Goal: Task Accomplishment & Management: Manage account settings

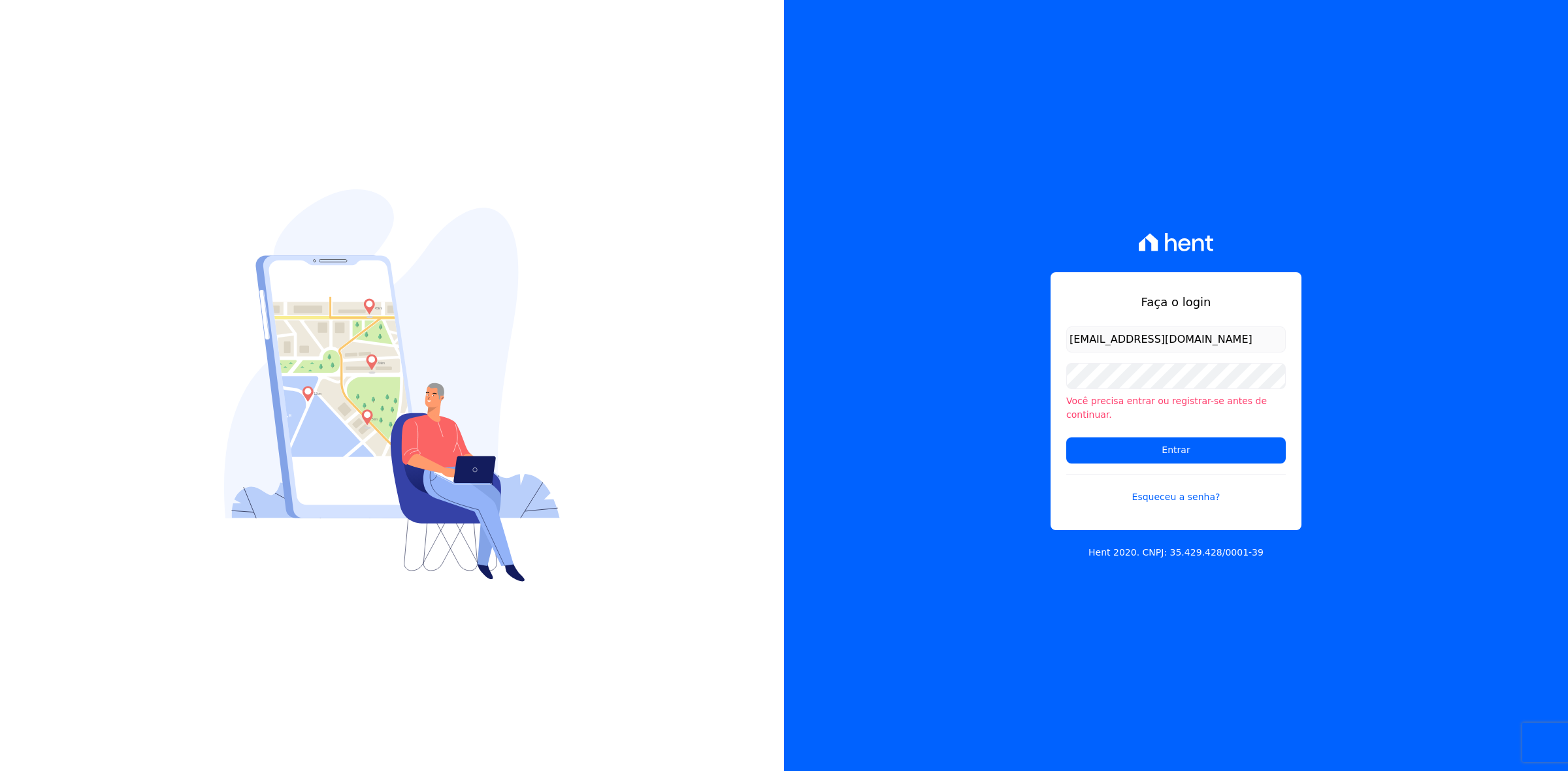
click at [1101, 345] on input "marla@apiceincorporadora.com.br" at bounding box center [1175, 339] width 219 height 26
drag, startPoint x: 1096, startPoint y: 346, endPoint x: 1036, endPoint y: 347, distance: 60.0
click at [1036, 347] on div "Faça o login marla@apiceincorporadora.com.br Você precisa entrar ou registrar-s…" at bounding box center [1175, 386] width 784 height 771
type input "kalil@apiceincorporadora.com.br"
click at [1066, 437] on input "Entrar" at bounding box center [1175, 450] width 219 height 26
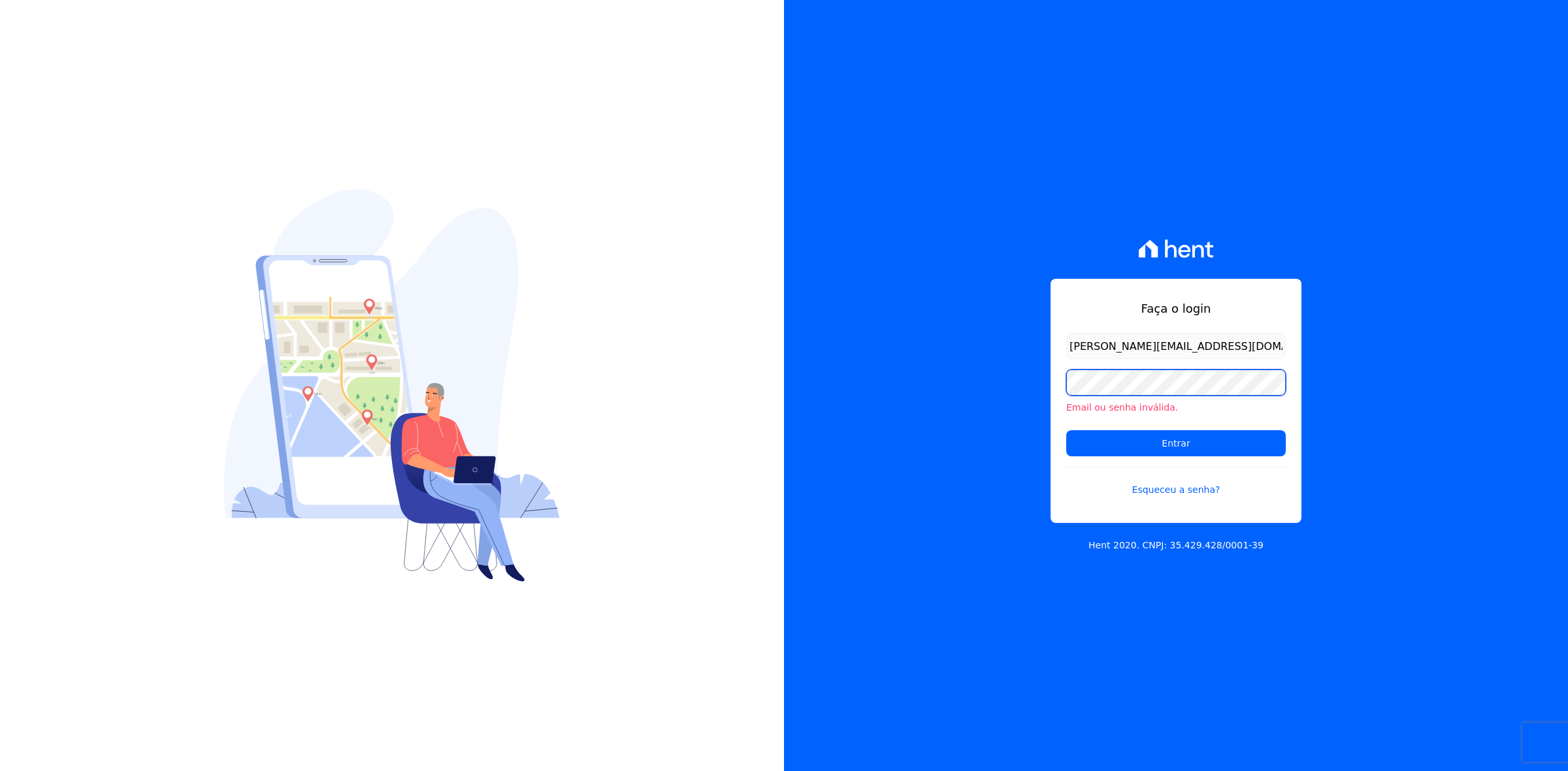
click at [1066, 430] on input "Entrar" at bounding box center [1175, 443] width 219 height 26
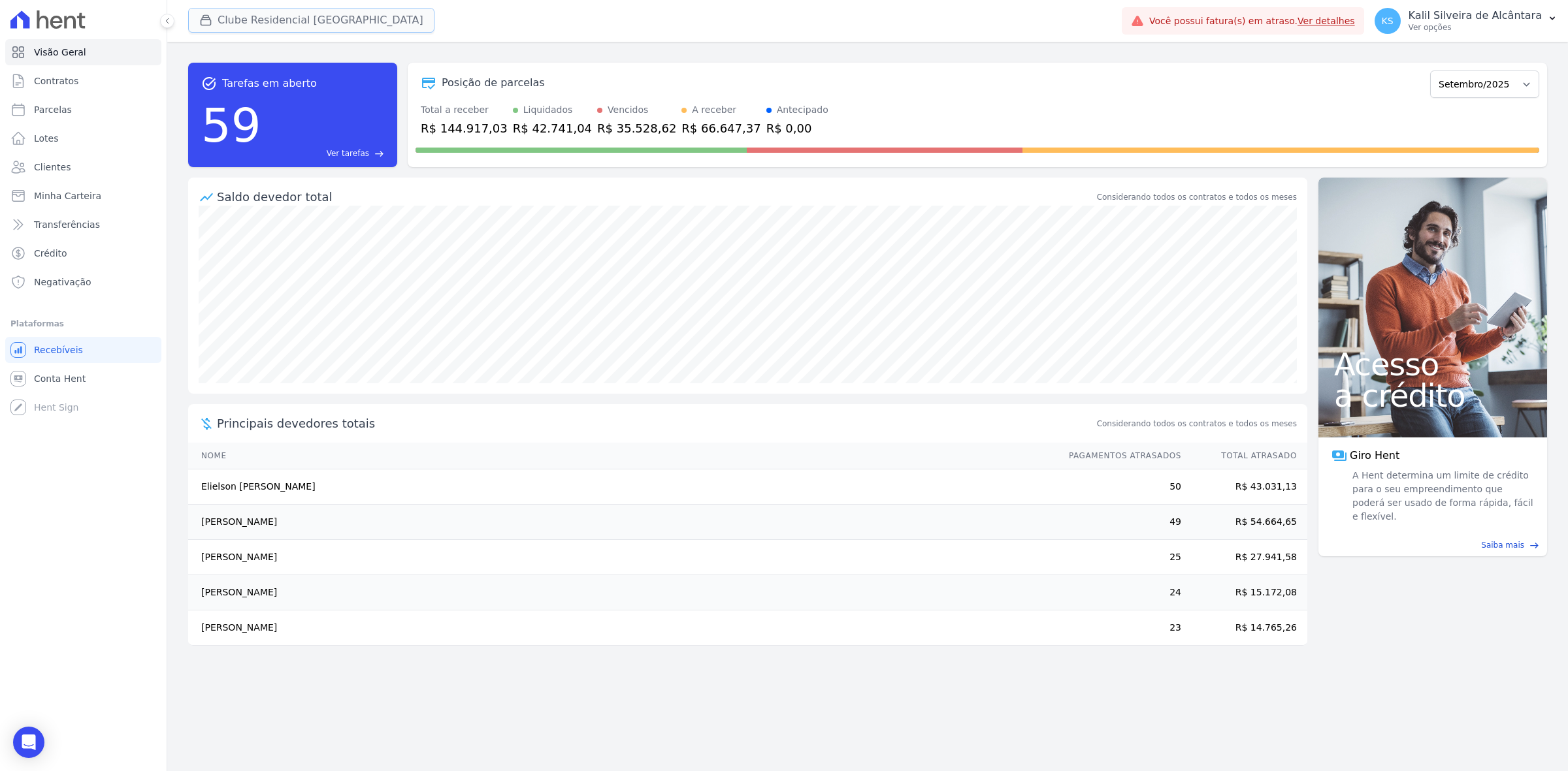
click at [261, 8] on button "Clube Residencial [GEOGRAPHIC_DATA]" at bounding box center [311, 20] width 246 height 25
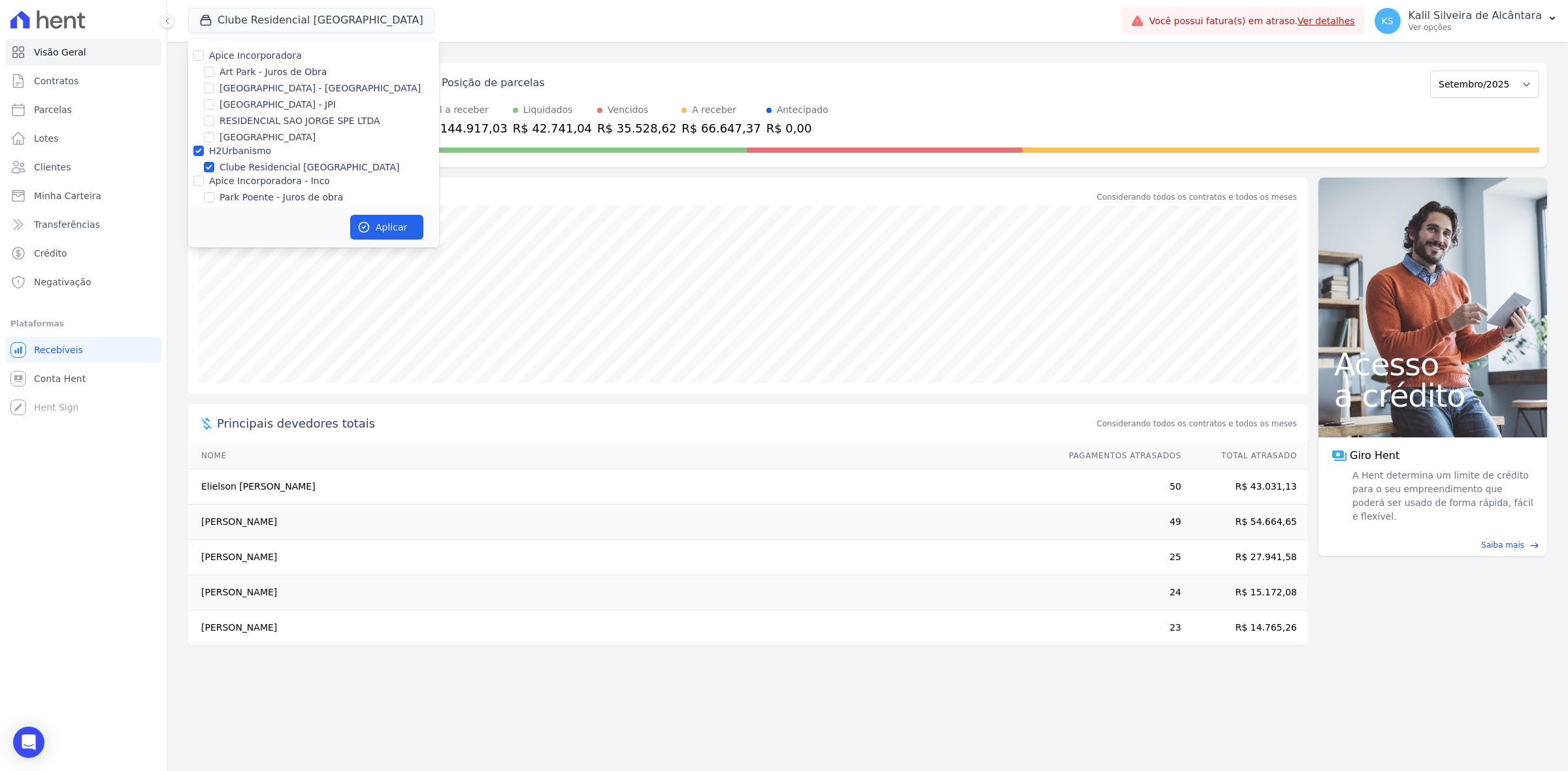
click at [121, 462] on div "Visão Geral Contratos Parcelas Lotes Clientes Minha Carteira Transferências Cré…" at bounding box center [83, 386] width 166 height 771
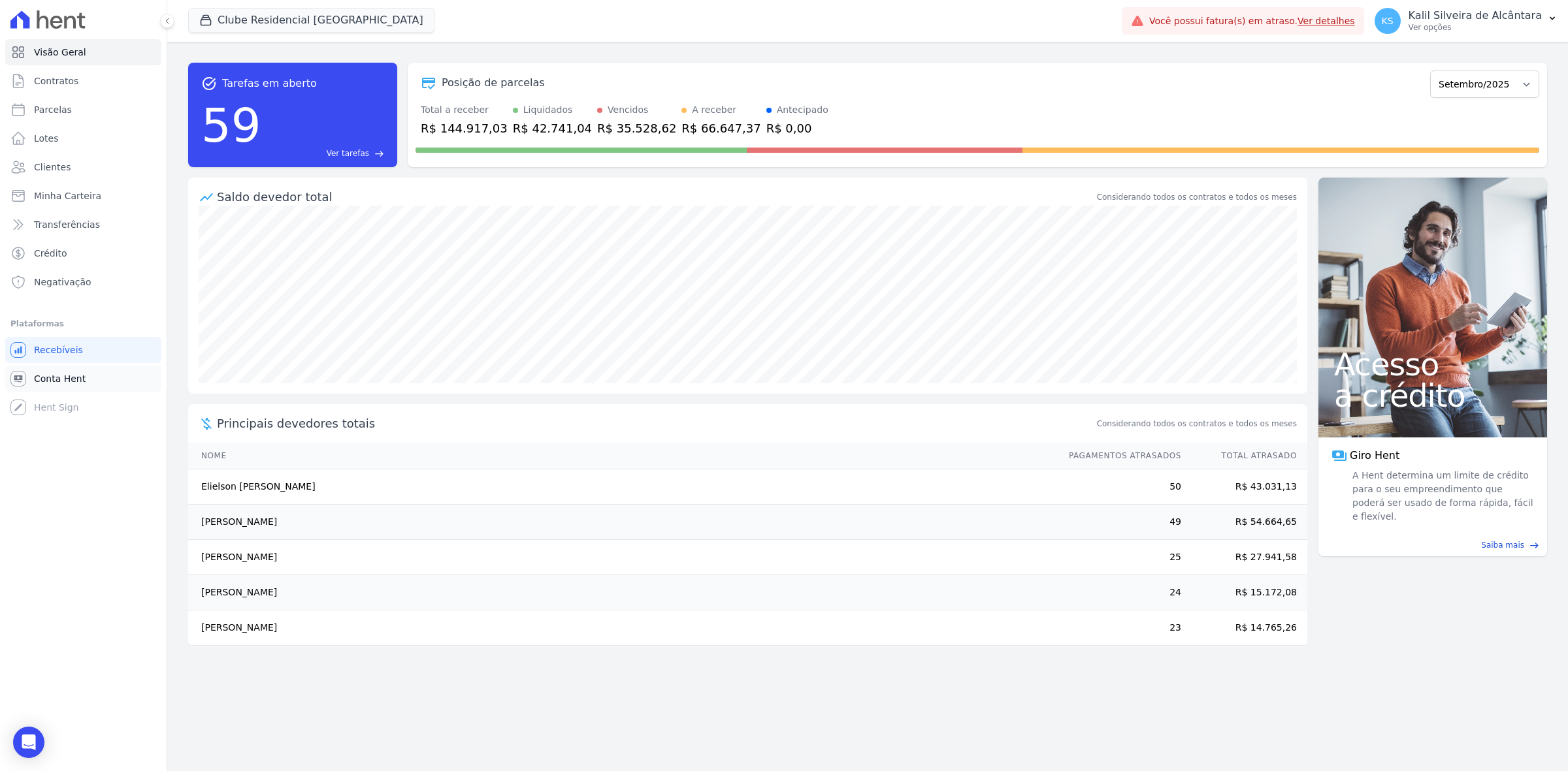
click at [101, 370] on link "Conta Hent" at bounding box center [84, 379] width 156 height 26
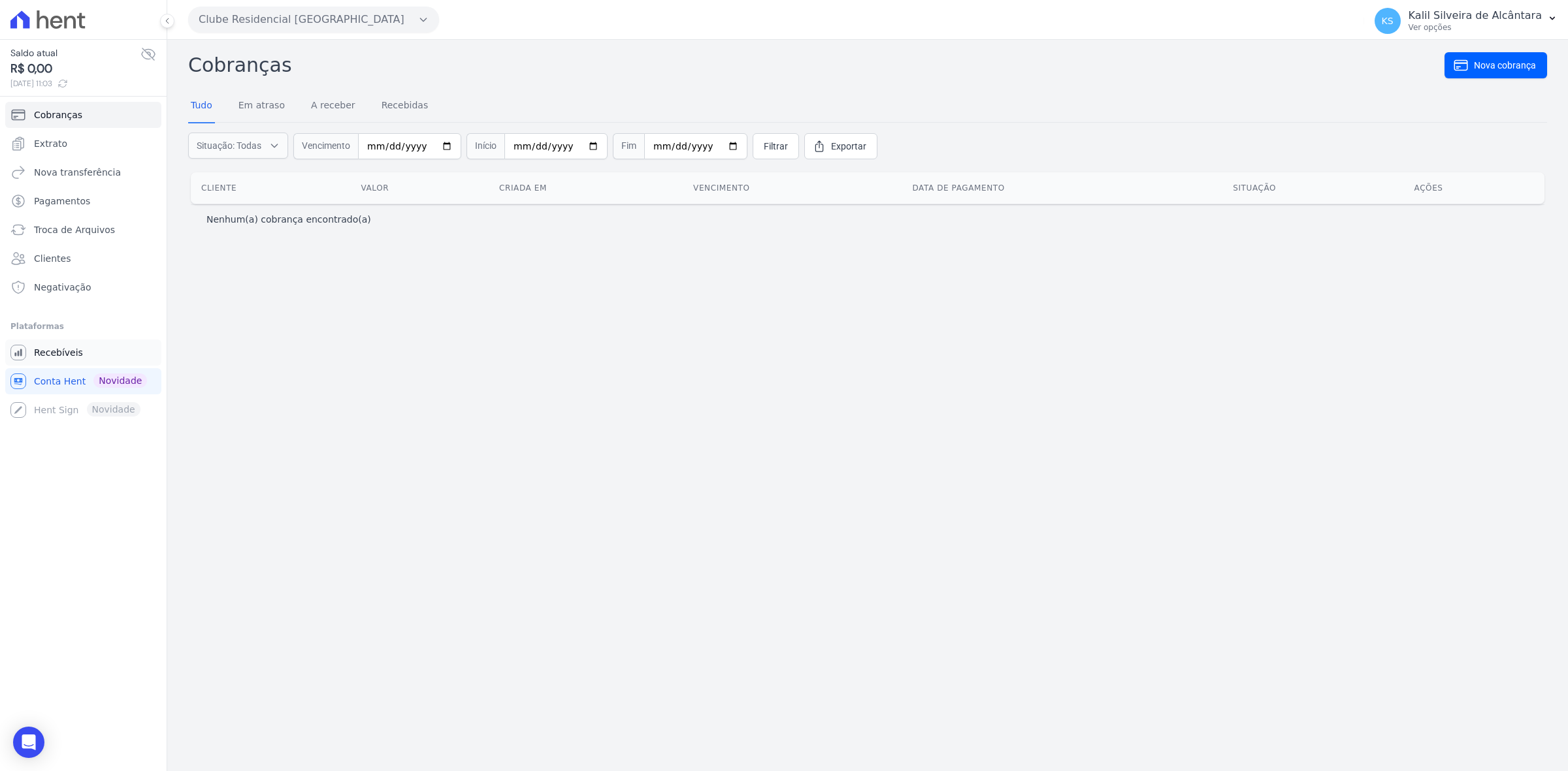
click at [98, 351] on link "Recebíveis" at bounding box center [84, 352] width 156 height 26
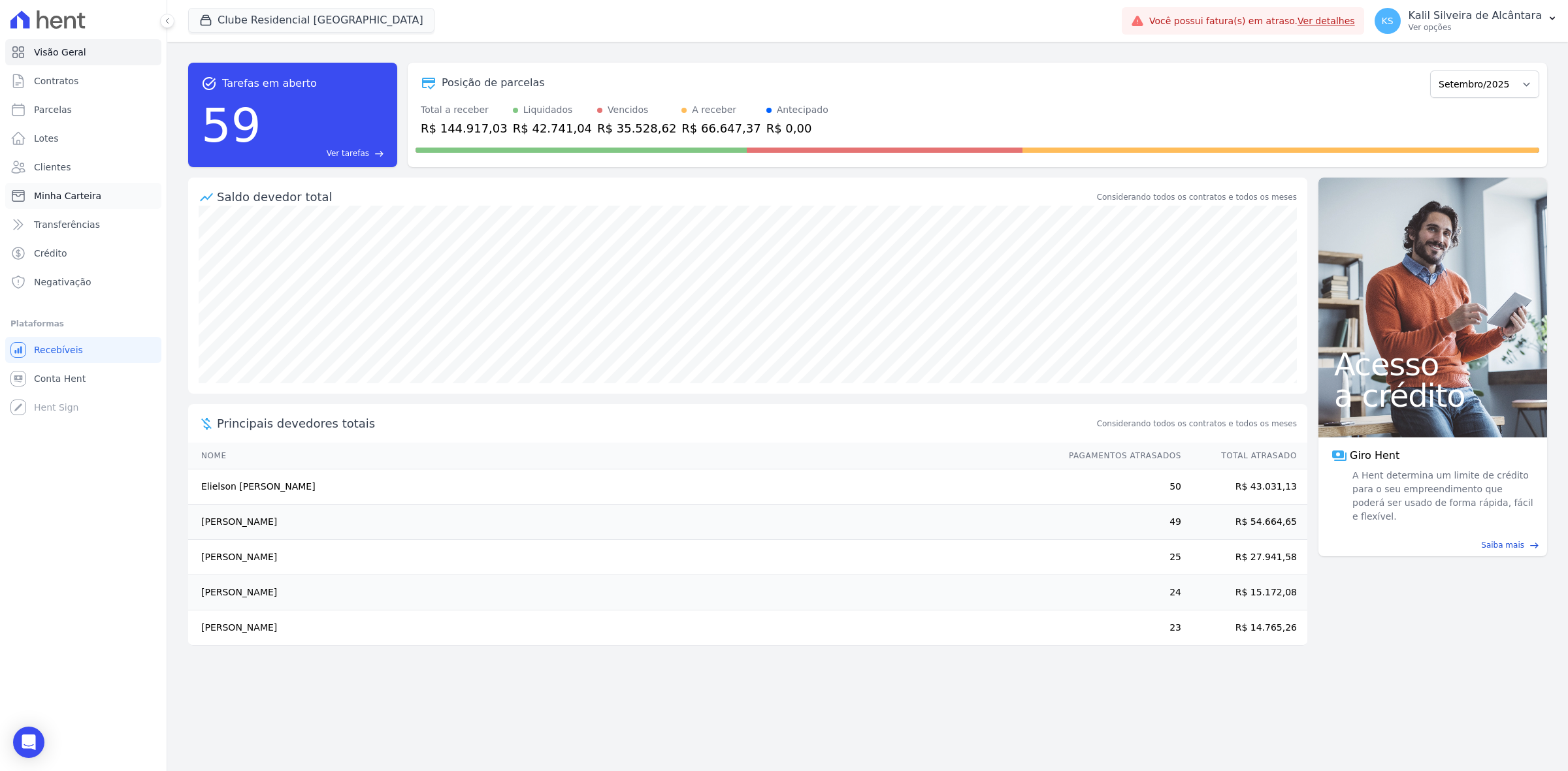
click at [106, 189] on link "Minha Carteira" at bounding box center [84, 196] width 156 height 26
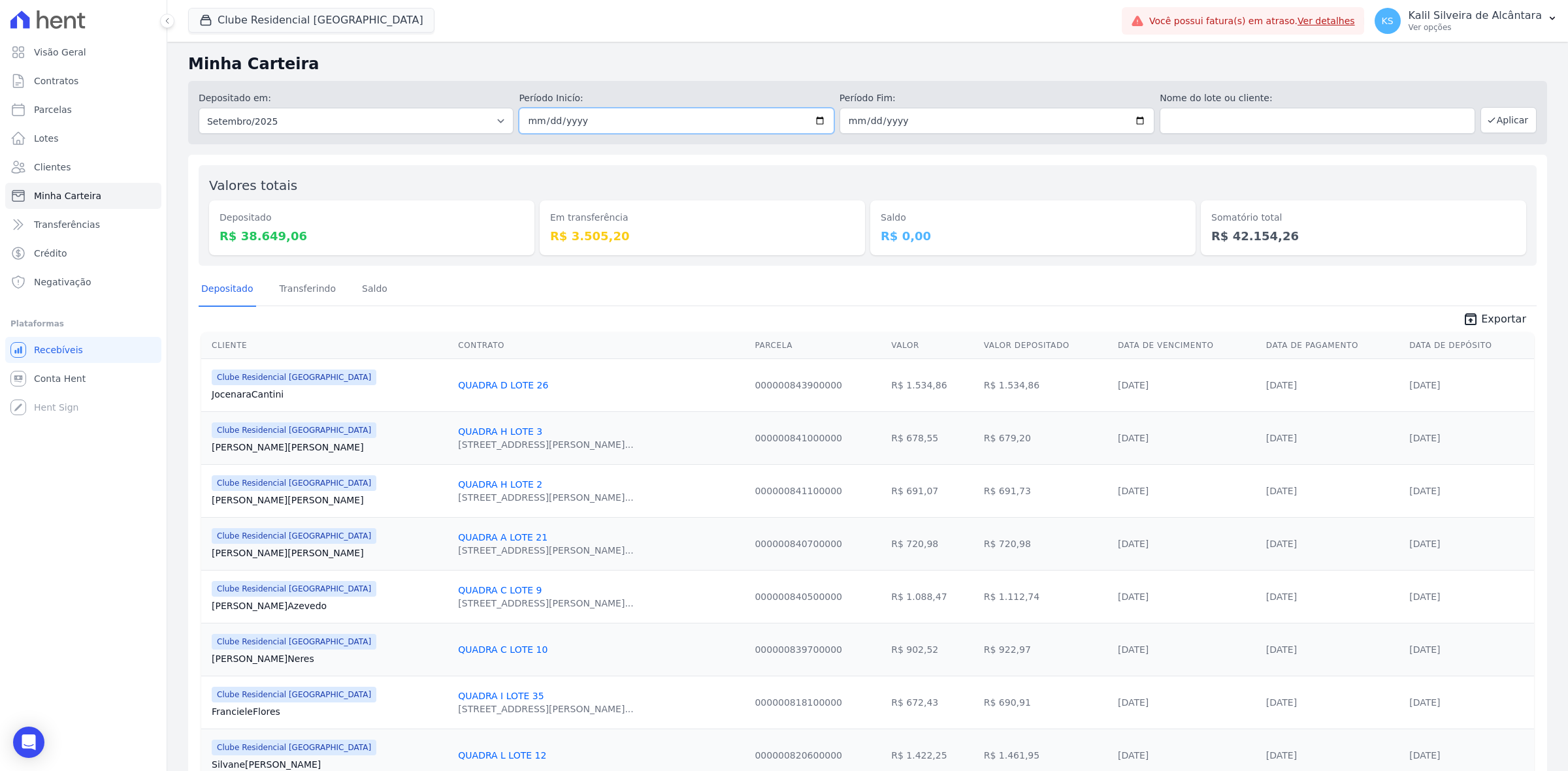
click at [660, 125] on input "2025-09-01" at bounding box center [676, 121] width 315 height 26
click at [816, 121] on input "2025-09-01" at bounding box center [676, 121] width 315 height 26
click at [325, 11] on button "Clube Residencial [GEOGRAPHIC_DATA]" at bounding box center [311, 20] width 246 height 25
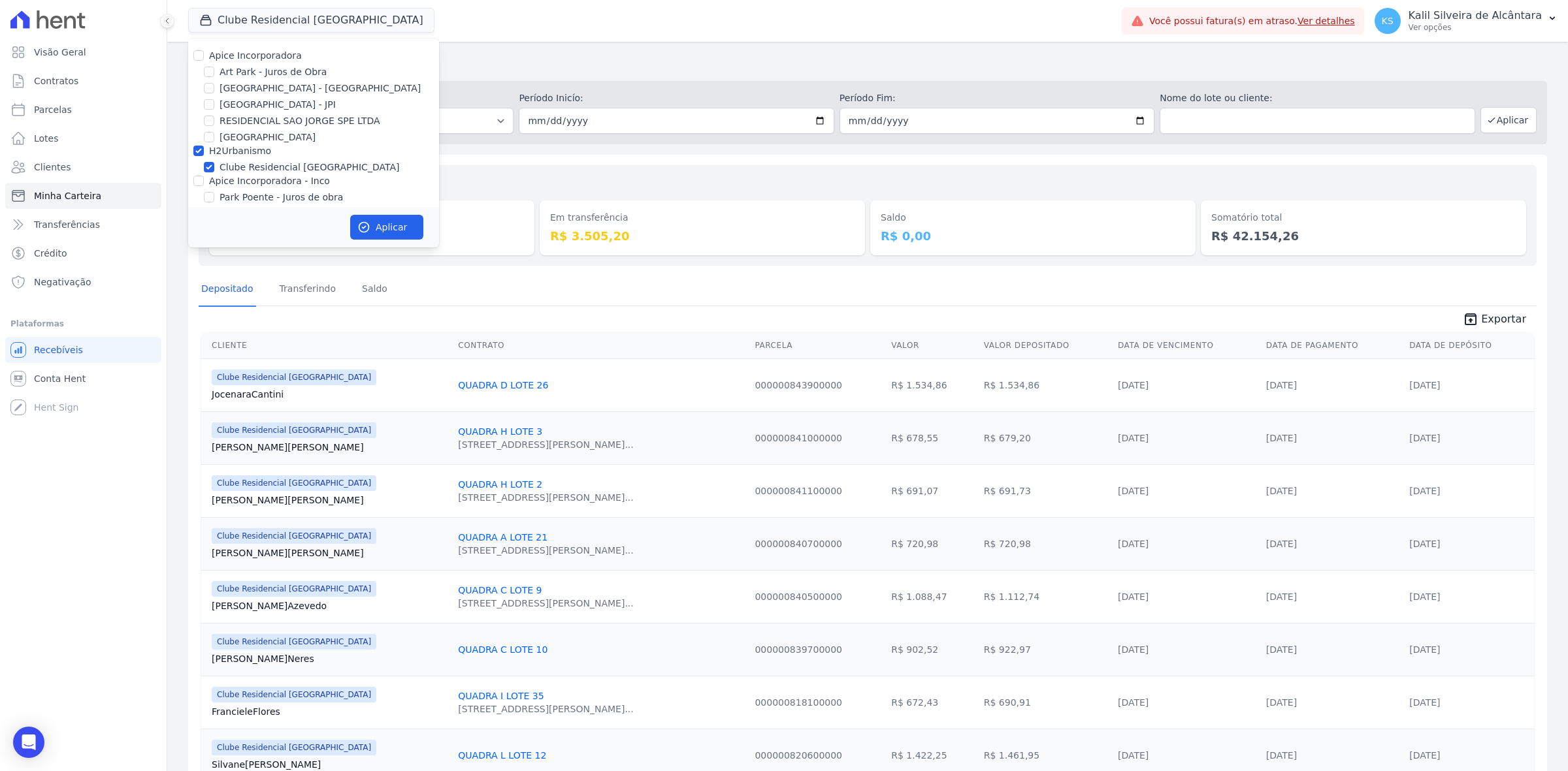
click at [271, 57] on label "Apice Incorporadora" at bounding box center [255, 55] width 93 height 11
click at [203, 57] on input "Apice Incorporadora" at bounding box center [199, 55] width 11 height 11
checkbox input "true"
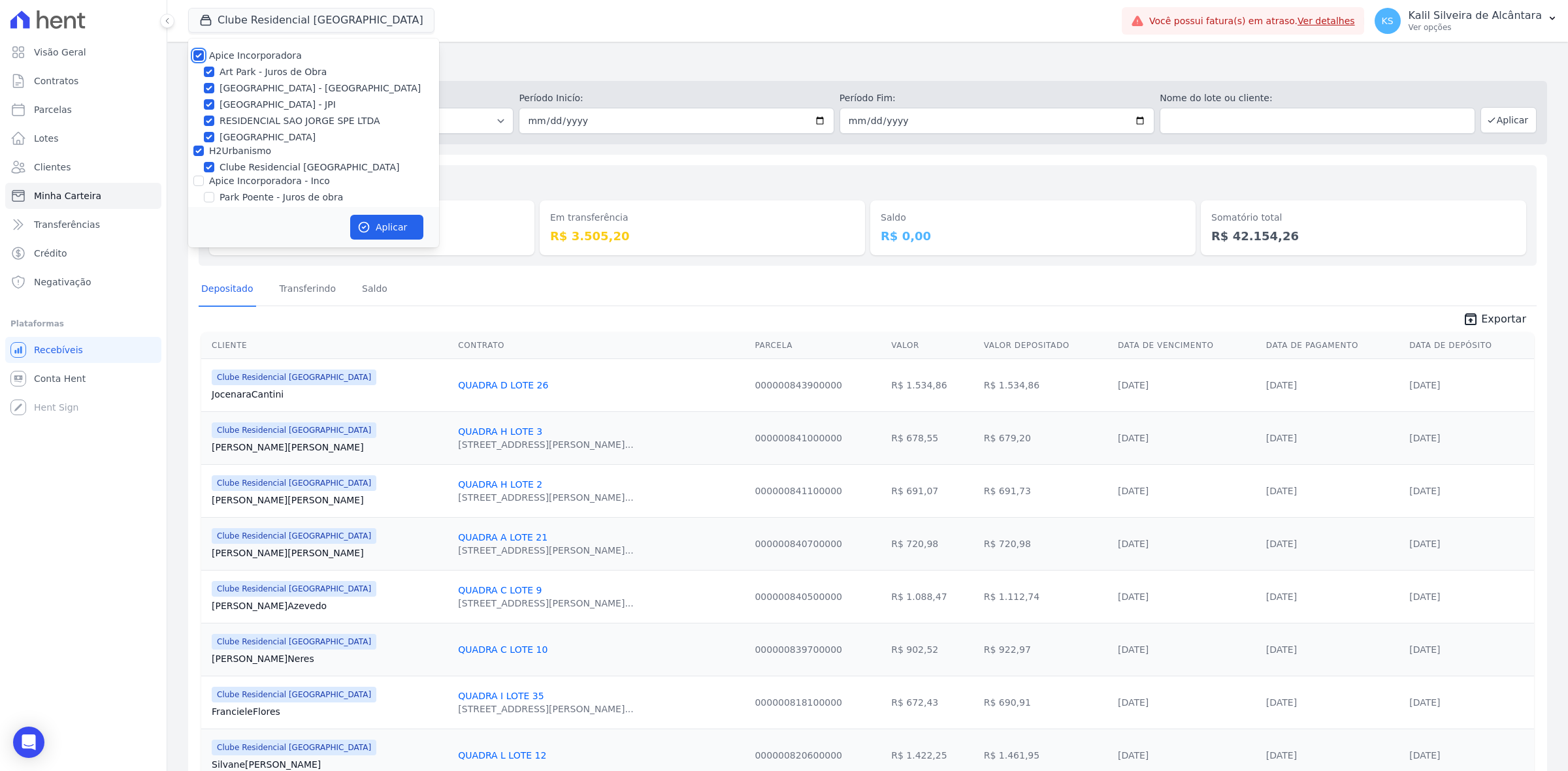
checkbox input "true"
click at [260, 57] on label "Apice Incorporadora" at bounding box center [255, 55] width 93 height 11
click at [203, 57] on input "Apice Incorporadora" at bounding box center [199, 55] width 11 height 11
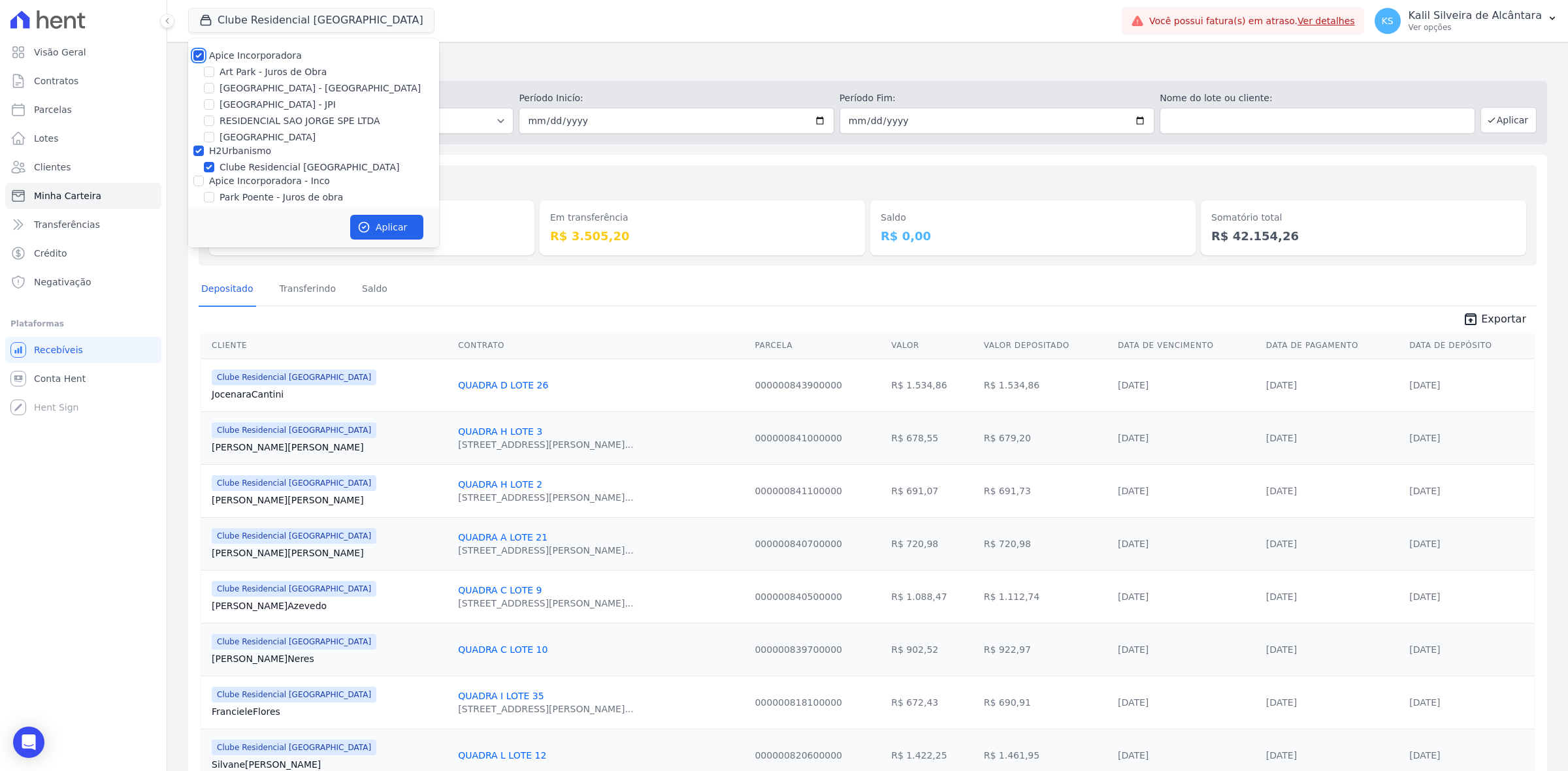
checkbox input "false"
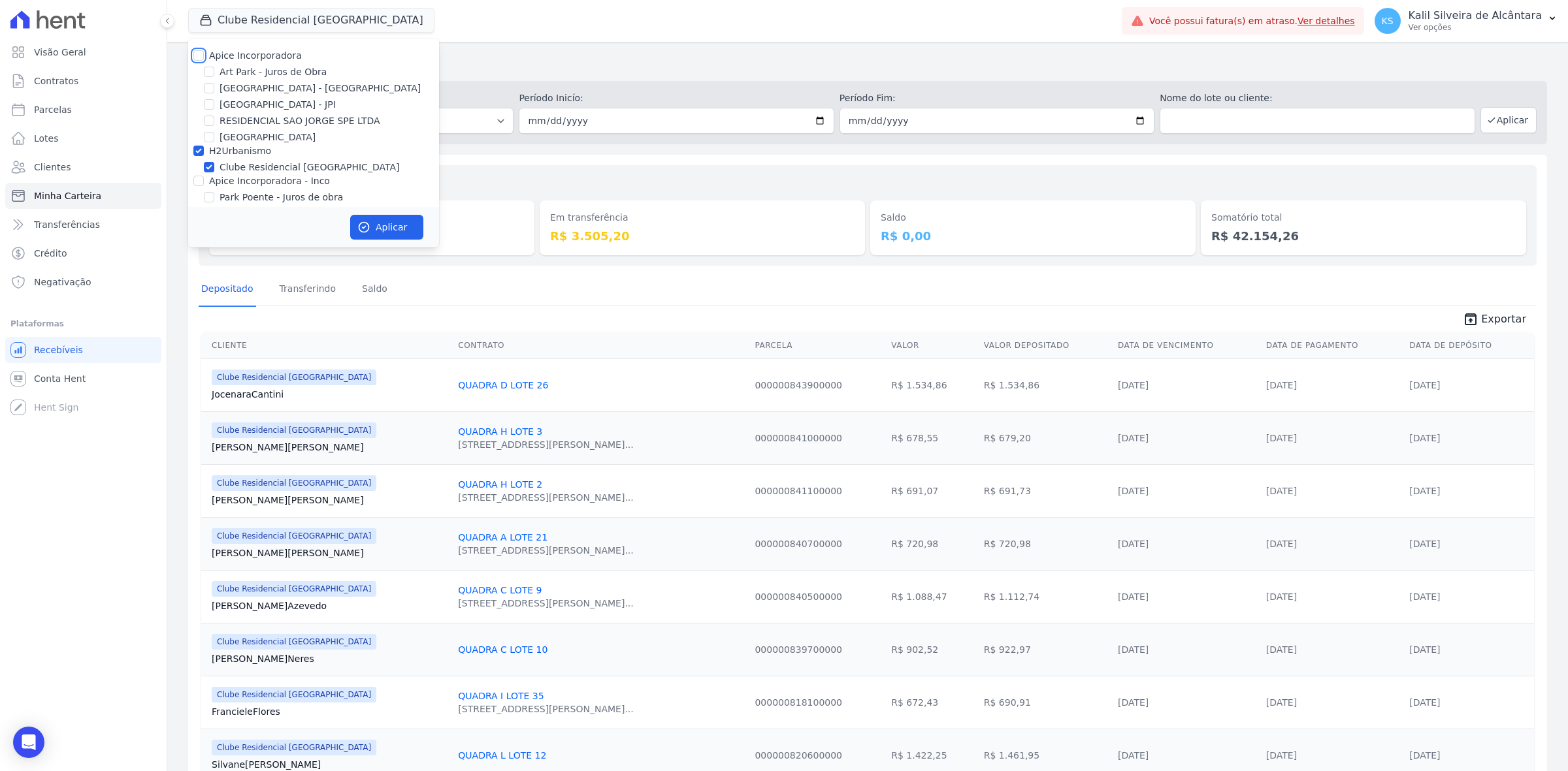
checkbox input "false"
click at [232, 151] on label "H2Urbanismo" at bounding box center [240, 151] width 62 height 11
click at [203, 151] on input "H2Urbanismo" at bounding box center [199, 151] width 11 height 11
checkbox input "false"
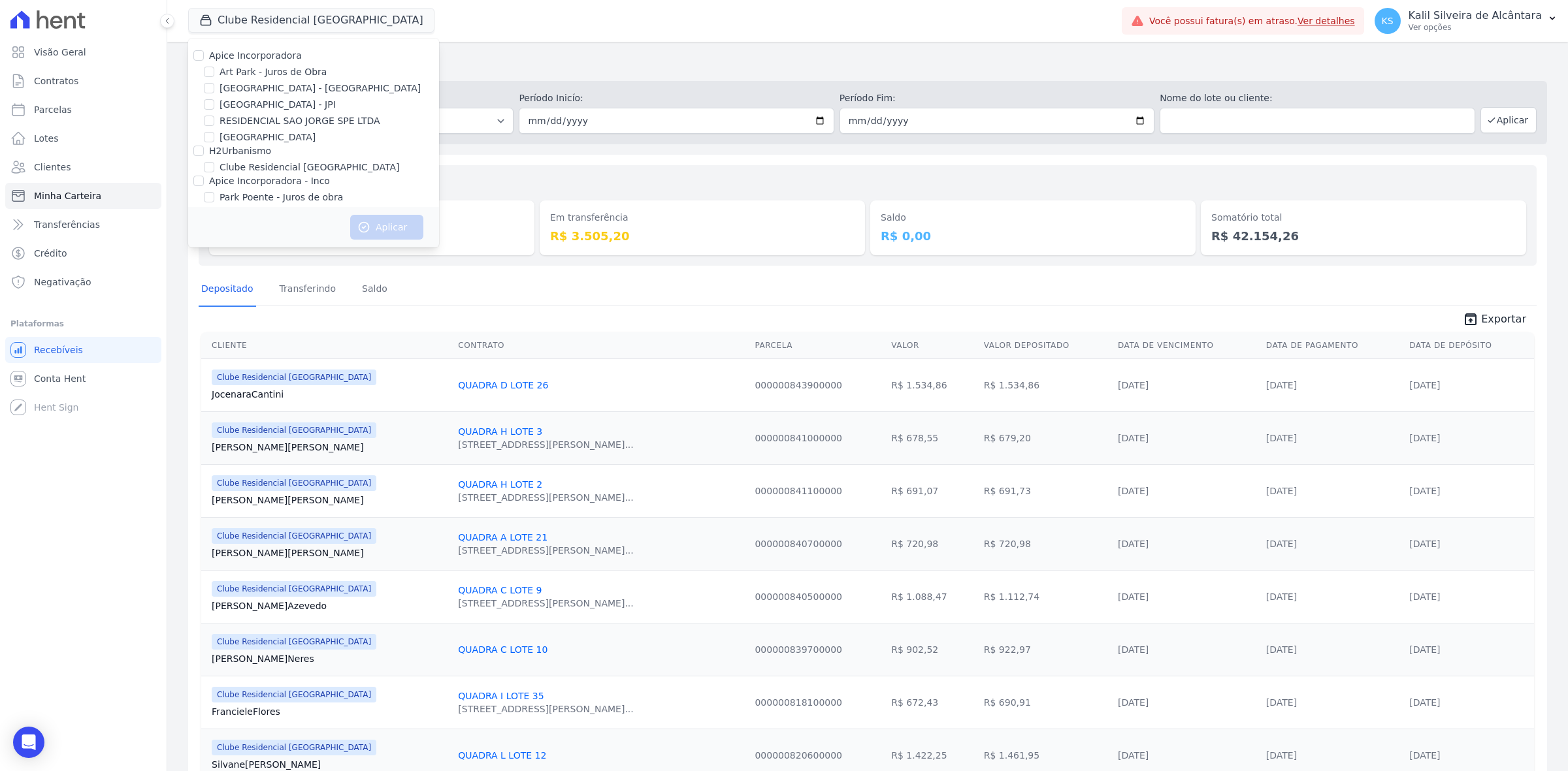
click at [217, 68] on div "Art Park - Juros de Obra" at bounding box center [314, 72] width 251 height 14
click at [207, 71] on input "Art Park - Juros de Obra" at bounding box center [209, 72] width 11 height 11
checkbox input "true"
click at [207, 88] on input "[GEOGRAPHIC_DATA] - [GEOGRAPHIC_DATA]" at bounding box center [209, 88] width 11 height 11
checkbox input "true"
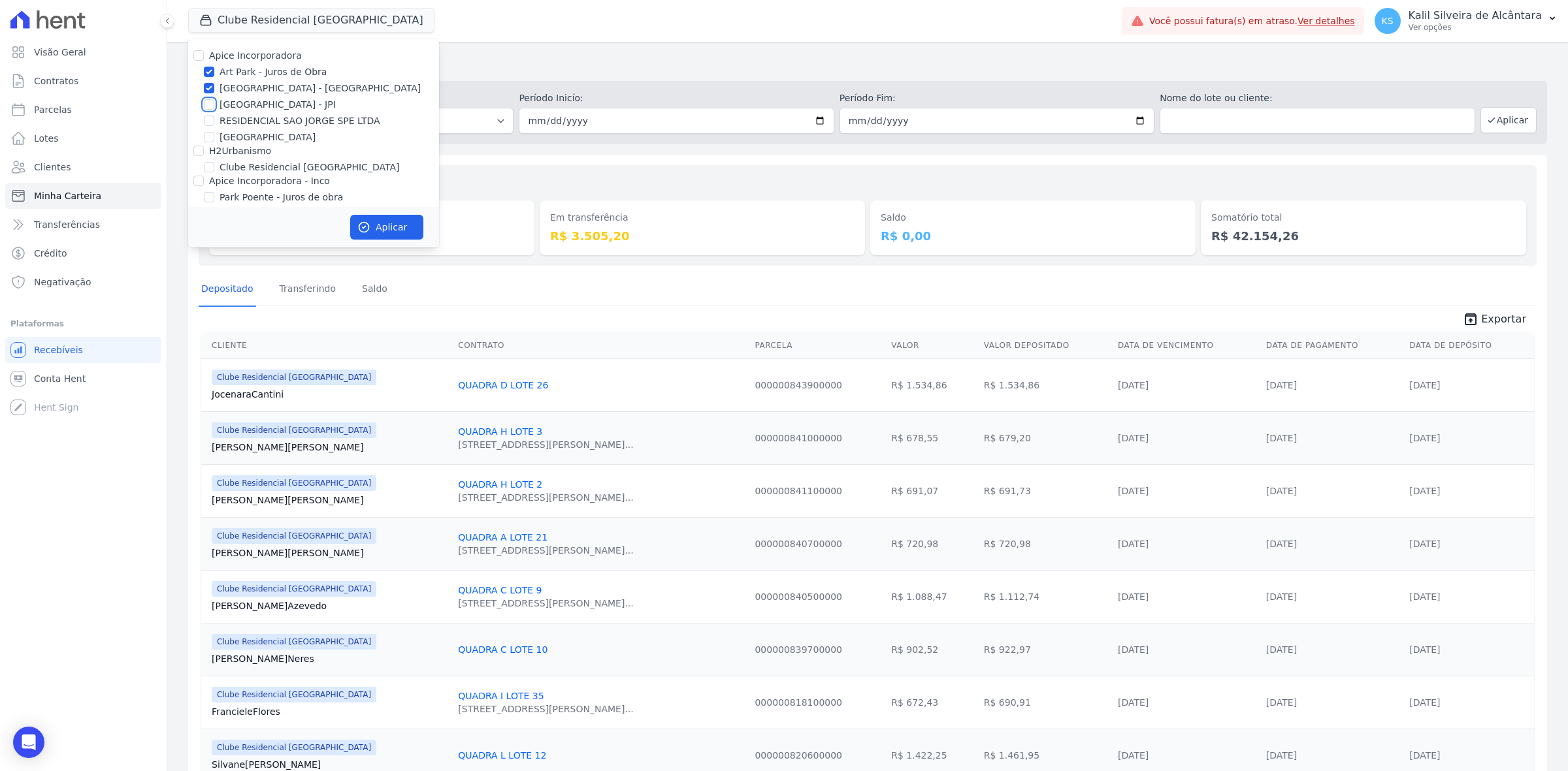
click at [210, 99] on input "[GEOGRAPHIC_DATA] - JPI" at bounding box center [209, 105] width 11 height 11
checkbox input "false"
click at [383, 225] on button "Aplicar" at bounding box center [386, 227] width 73 height 25
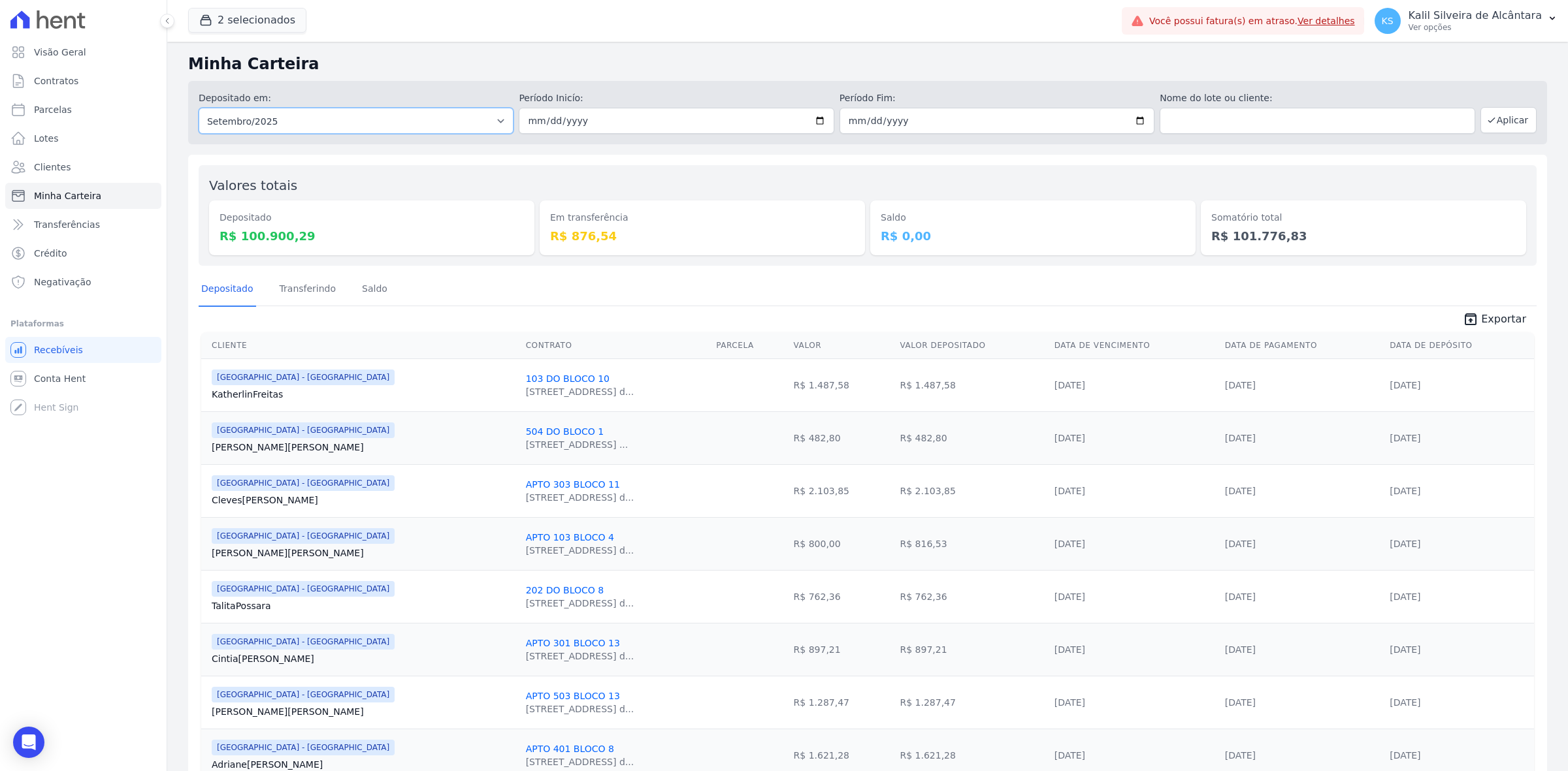
click at [412, 119] on select "Todos os meses Dezembro/2023 Janeiro/2024 Fevereiro/2024 Março/2024 Abril/2024 …" at bounding box center [356, 121] width 315 height 26
select select "08/2025"
click at [199, 108] on select "Todos os meses Dezembro/2023 Janeiro/2024 Fevereiro/2024 Março/2024 Abril/2024 …" at bounding box center [356, 121] width 315 height 26
click at [671, 115] on input "date" at bounding box center [676, 121] width 315 height 26
click at [812, 119] on input "date" at bounding box center [676, 121] width 315 height 26
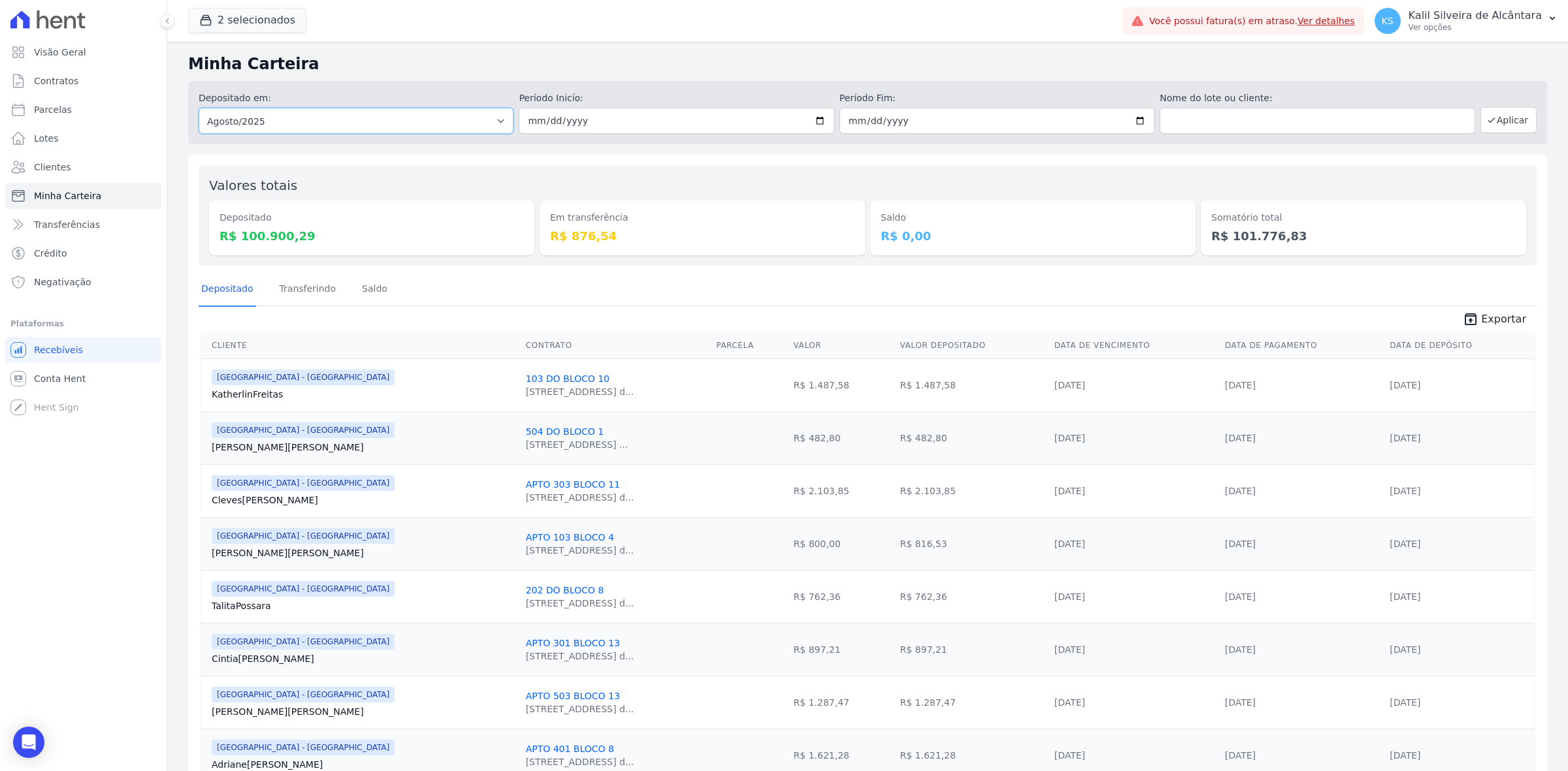
click at [454, 124] on select "Todos os meses Dezembro/2023 Janeiro/2024 Fevereiro/2024 Março/2024 Abril/2024 …" at bounding box center [356, 121] width 315 height 26
click at [700, 138] on div "Depositado em: Todos os meses Dezembro/2023 Janeiro/2024 Fevereiro/2024 Março/2…" at bounding box center [867, 112] width 1358 height 63
click at [1500, 126] on button "Aplicar" at bounding box center [1508, 120] width 56 height 26
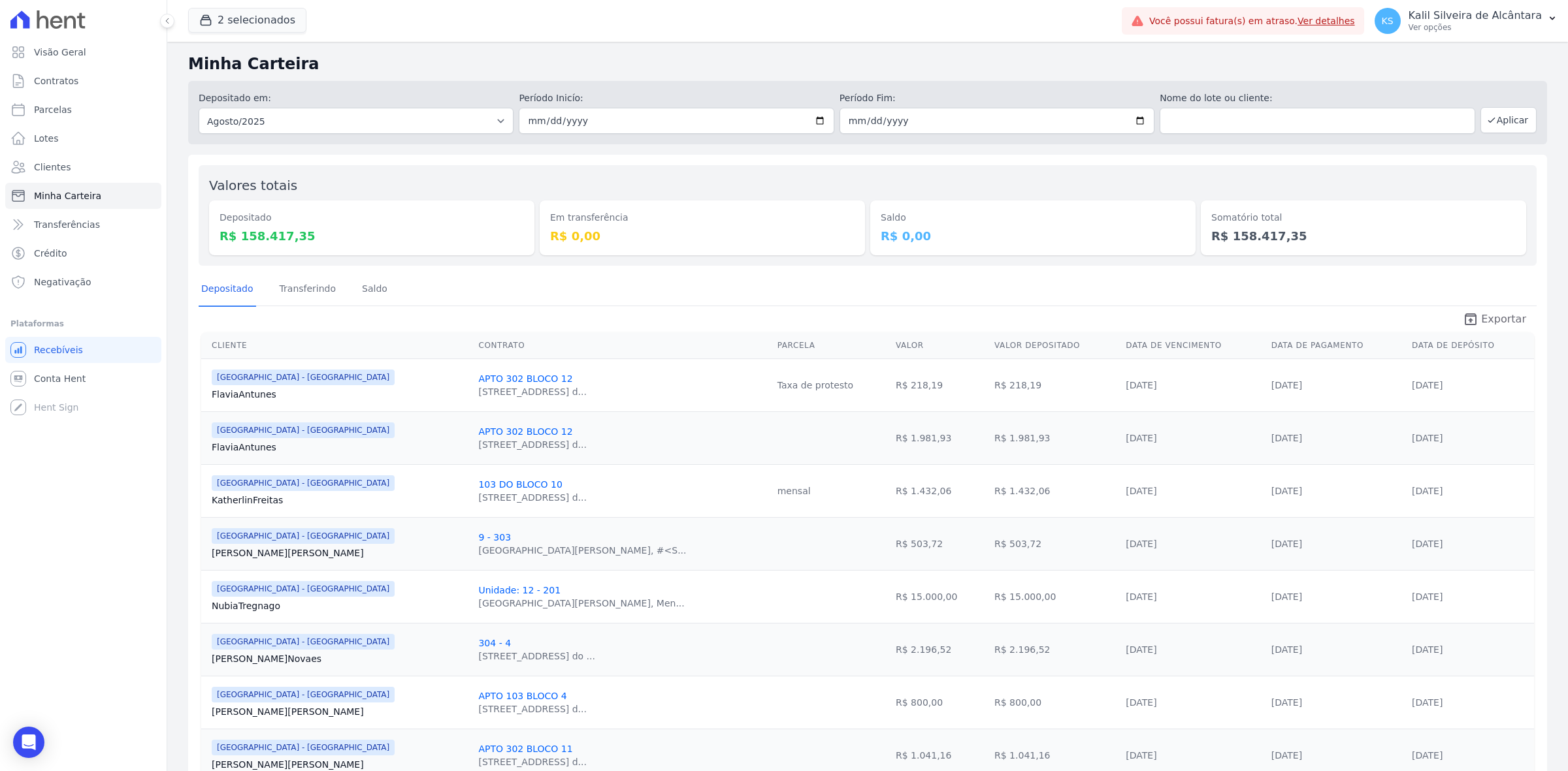
click at [1472, 316] on icon "unarchive" at bounding box center [1470, 319] width 16 height 16
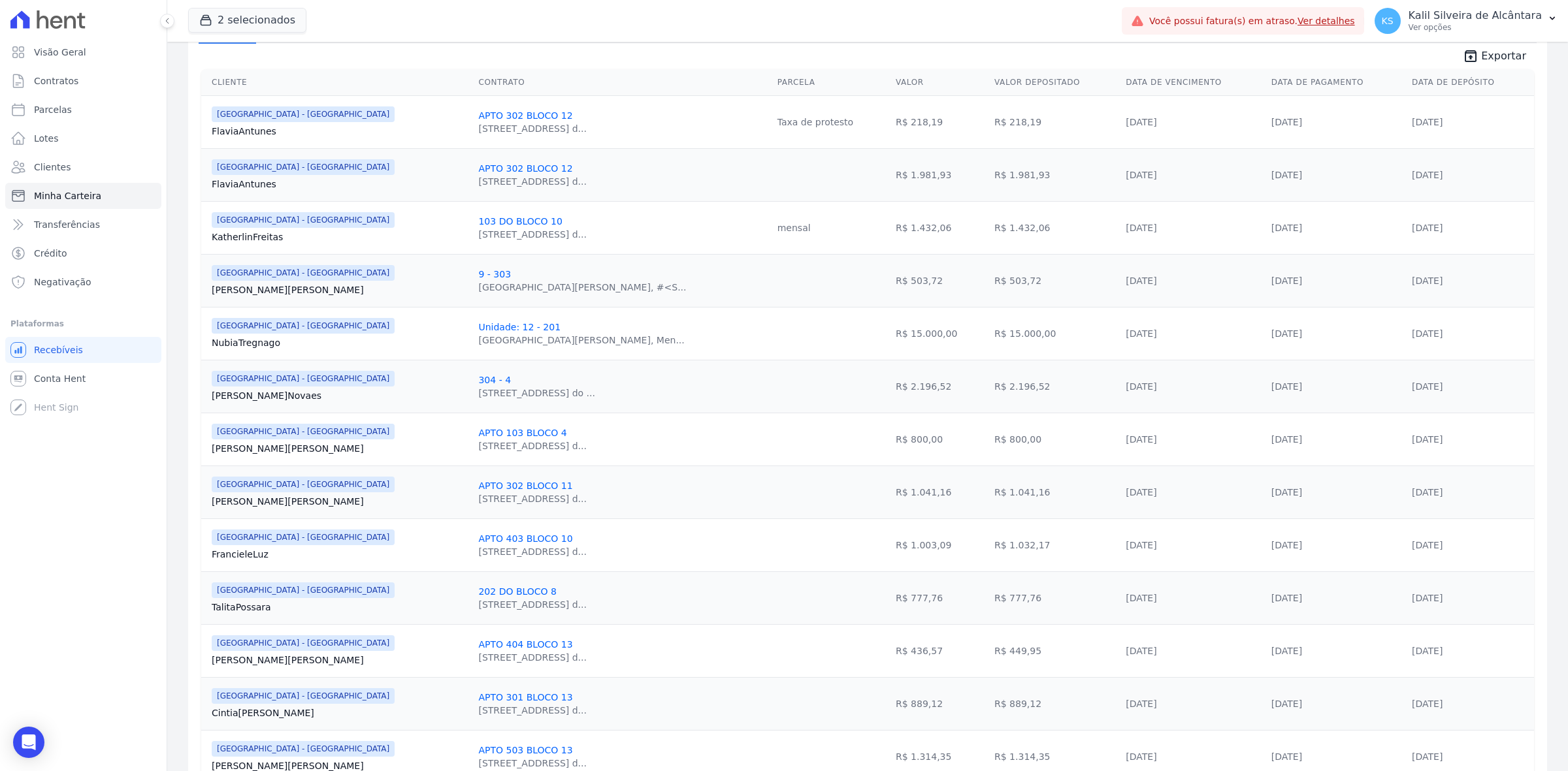
scroll to position [326, 0]
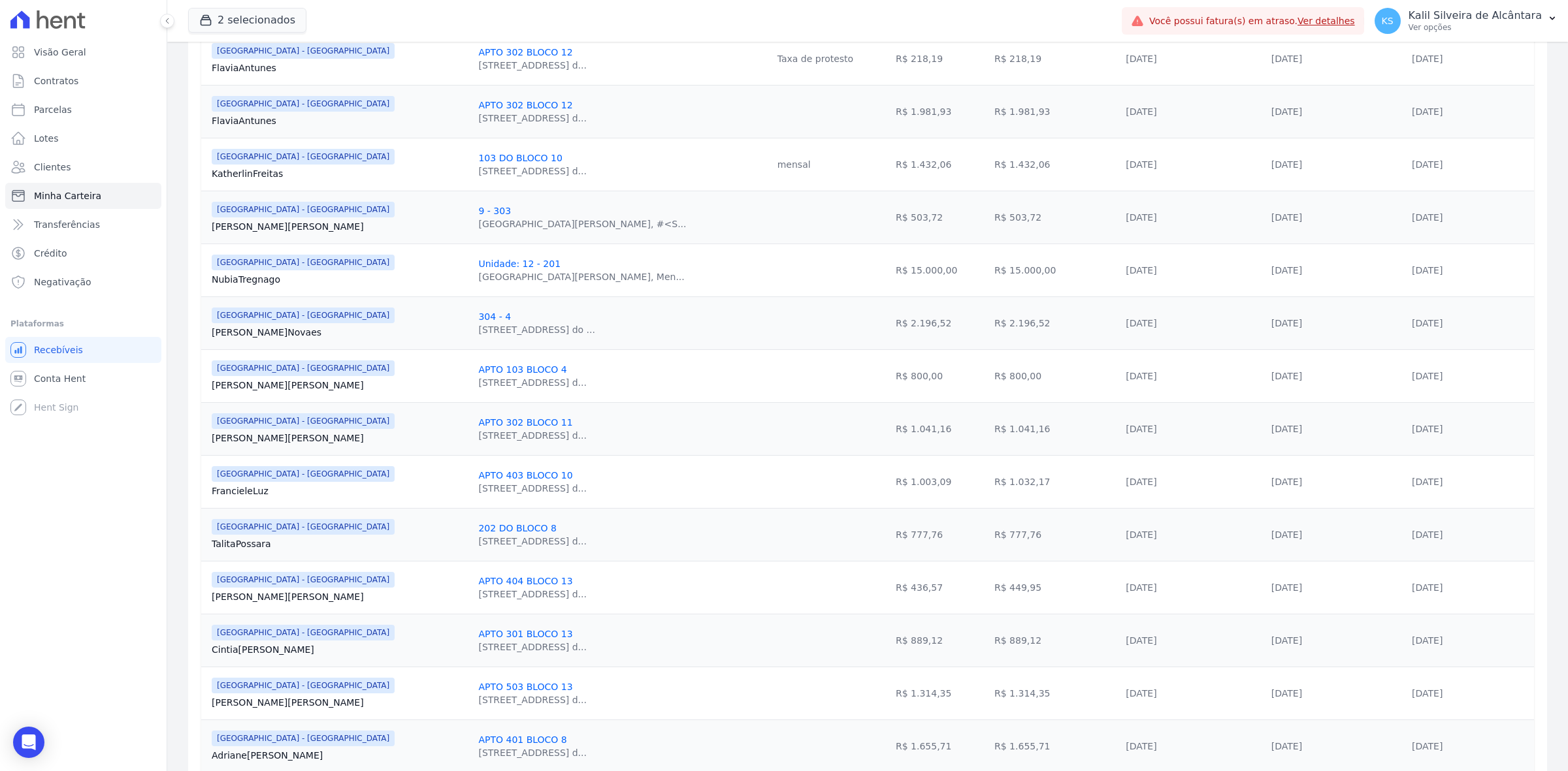
drag, startPoint x: 364, startPoint y: 30, endPoint x: 394, endPoint y: 36, distance: 30.6
click at [364, 30] on div "2 selecionados Apice Incorporadora [GEOGRAPHIC_DATA] - Juros de Obra [GEOGRAPHI…" at bounding box center [652, 20] width 928 height 43
click at [989, 699] on td "R$ 1.314,35" at bounding box center [1054, 693] width 131 height 53
